Goal: Information Seeking & Learning: Learn about a topic

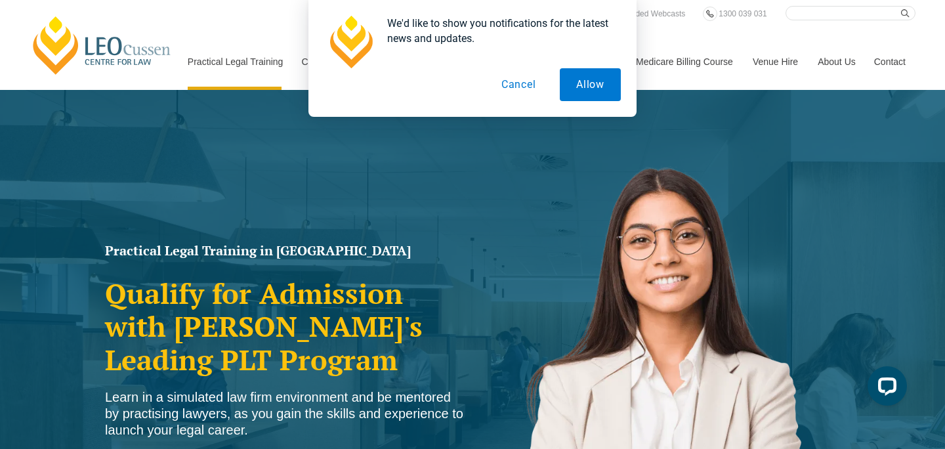
click at [524, 84] on button "Cancel" at bounding box center [519, 84] width 68 height 33
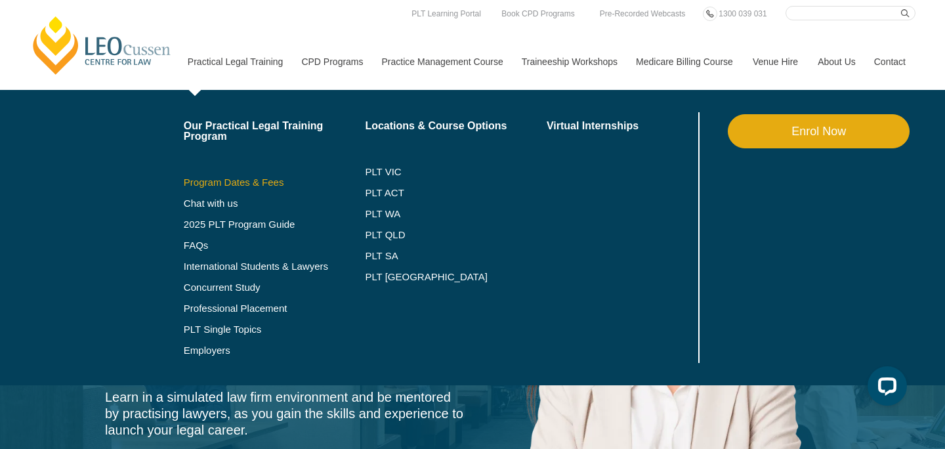
click at [240, 181] on link "Program Dates & Fees" at bounding box center [275, 182] width 182 height 11
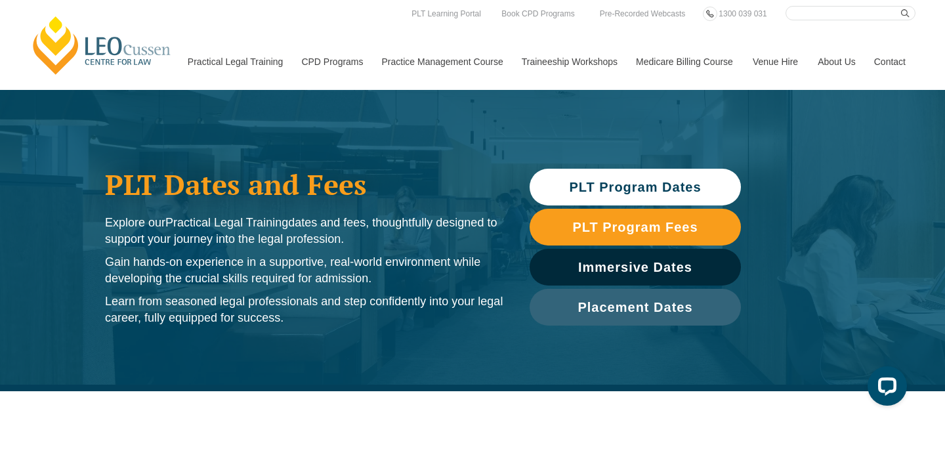
click at [578, 184] on span "PLT Program Dates" at bounding box center [635, 187] width 132 height 13
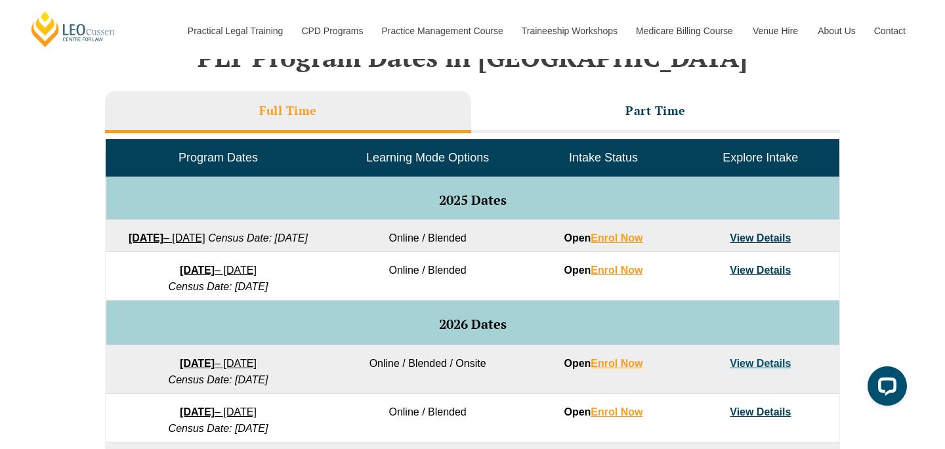
scroll to position [569, 0]
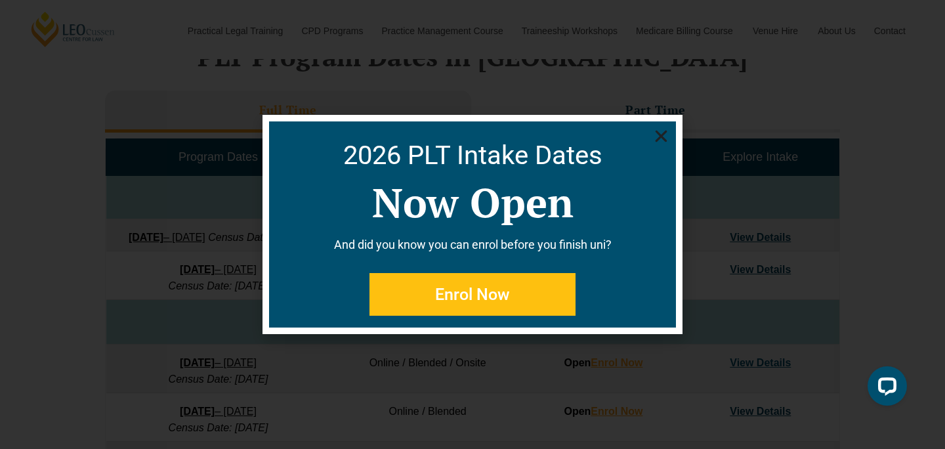
click at [653, 137] on icon "Close" at bounding box center [661, 136] width 16 height 16
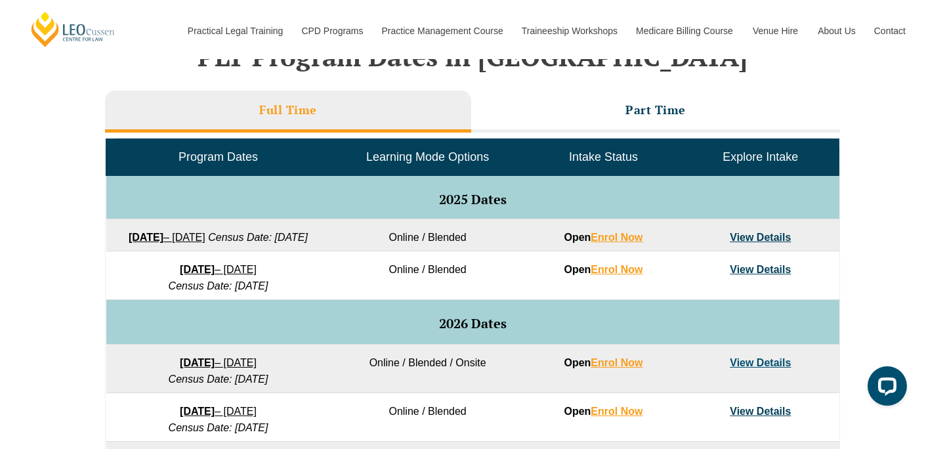
click at [766, 236] on link "View Details" at bounding box center [760, 237] width 61 height 11
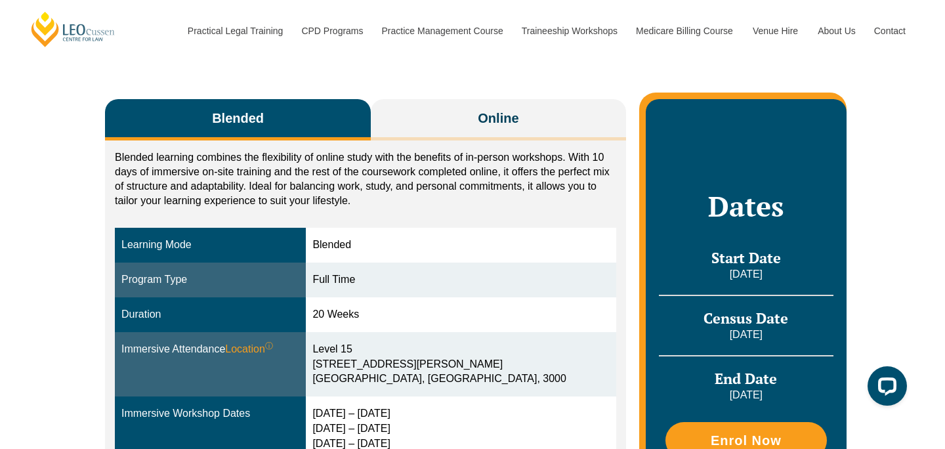
scroll to position [221, 0]
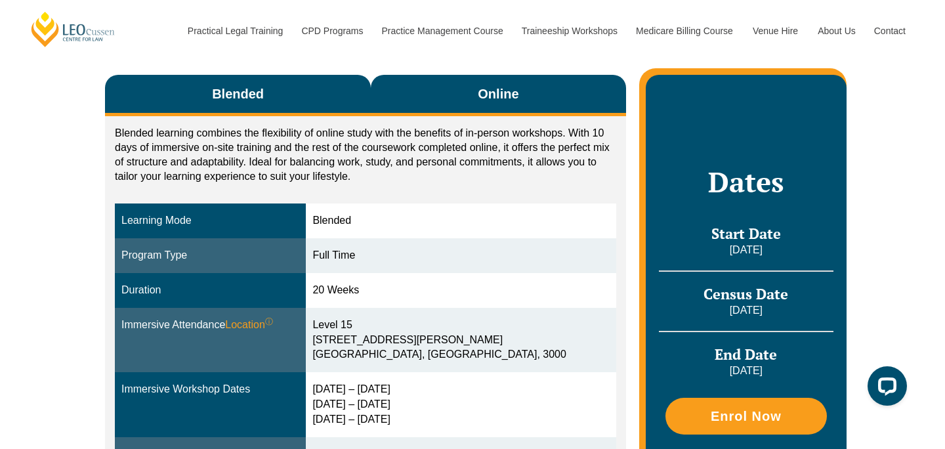
click at [439, 94] on button "Online" at bounding box center [498, 95] width 255 height 41
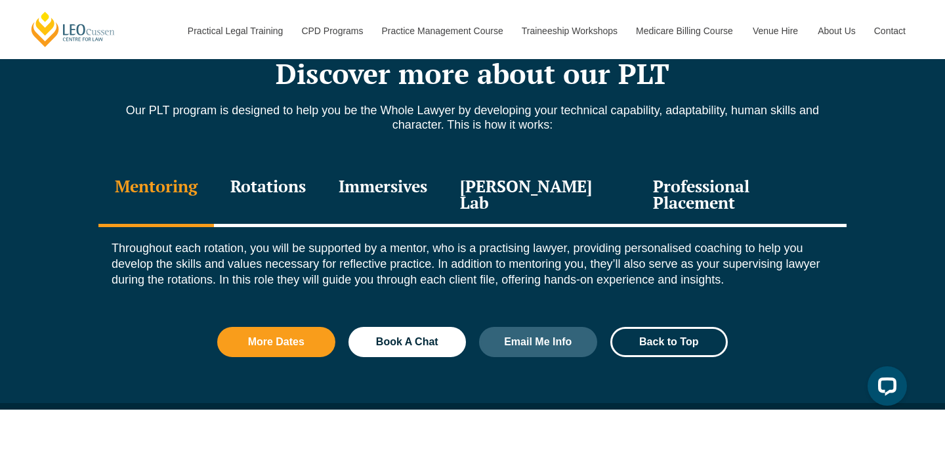
scroll to position [1441, 0]
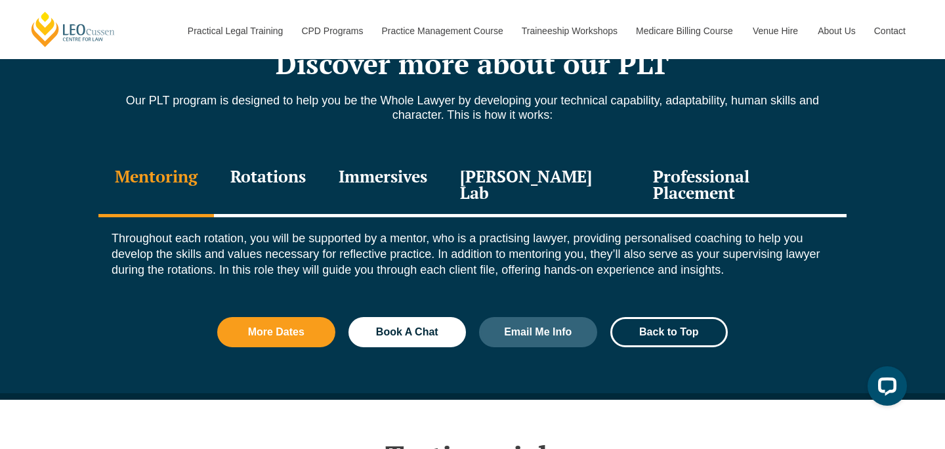
click at [265, 173] on div "Rotations" at bounding box center [268, 186] width 108 height 62
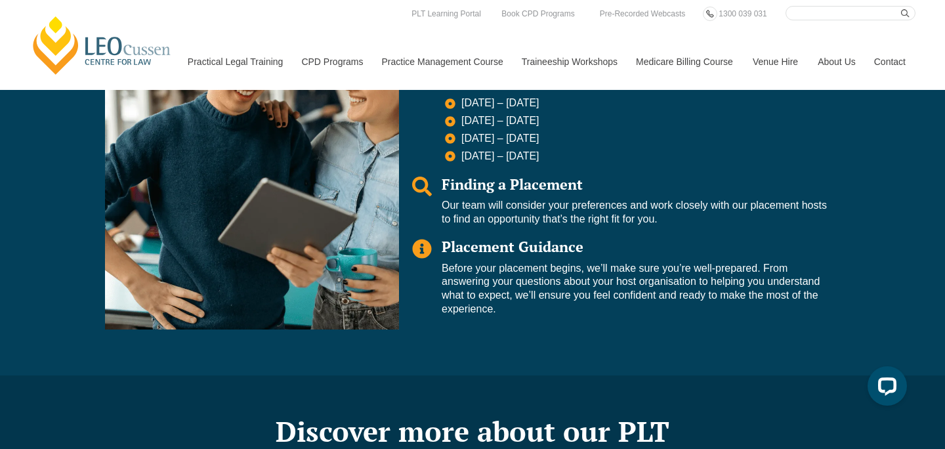
scroll to position [0, 0]
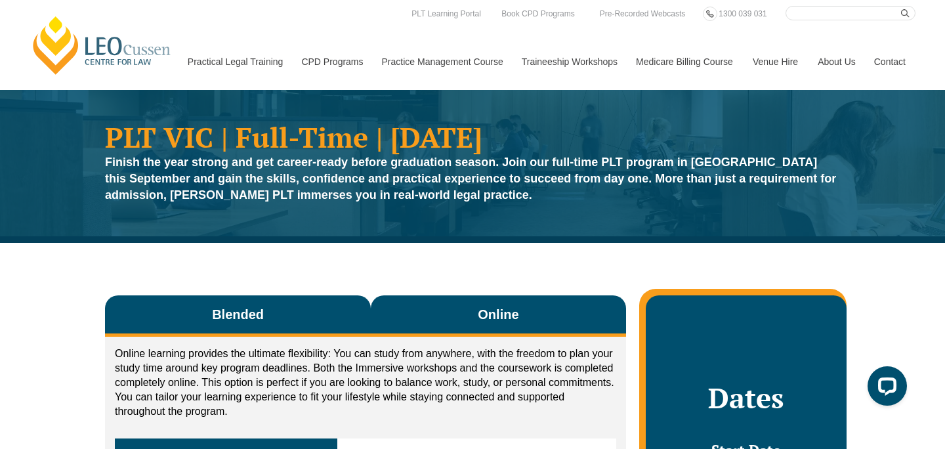
click at [294, 322] on button "Blended" at bounding box center [238, 315] width 266 height 41
